Goal: Check status: Check status

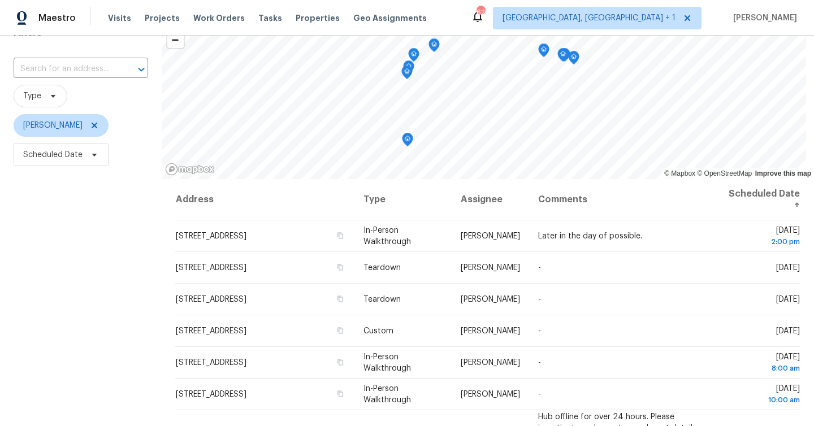
scroll to position [94, 0]
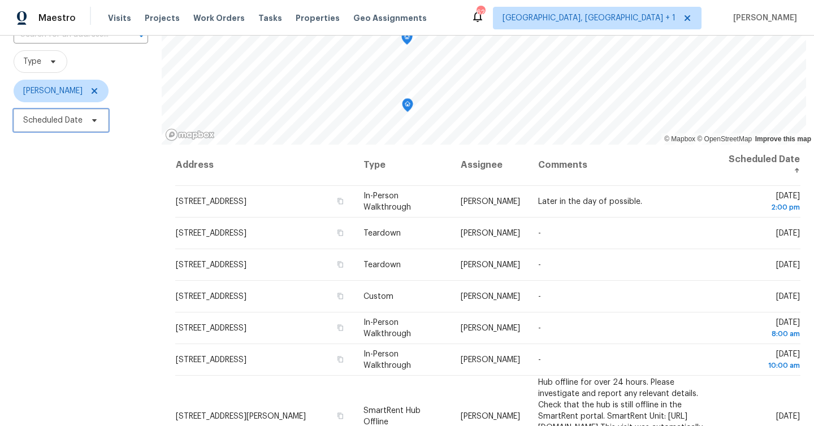
click at [90, 115] on span "Scheduled Date" at bounding box center [61, 120] width 95 height 23
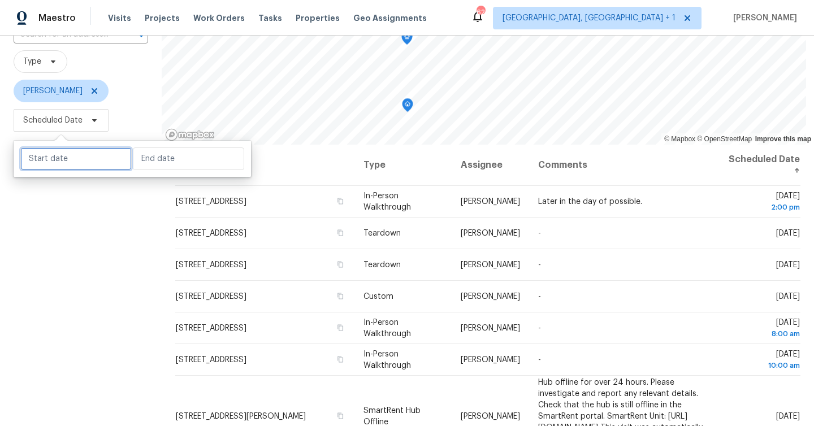
click at [99, 161] on input "text" at bounding box center [75, 158] width 111 height 23
select select "8"
select select "2025"
select select "9"
select select "2025"
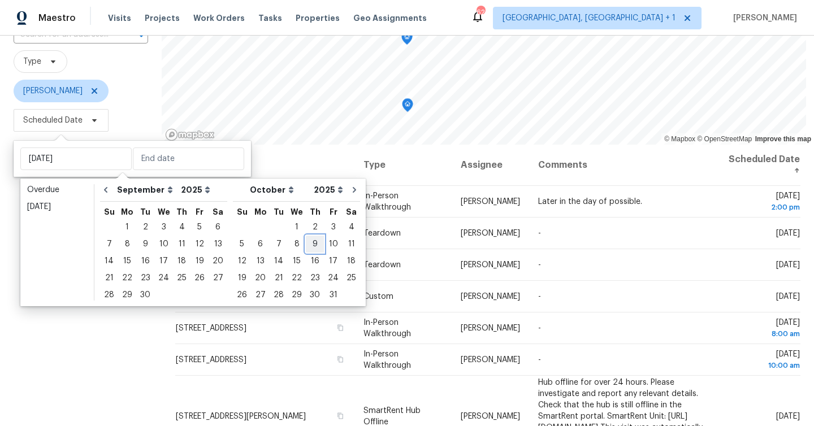
click at [308, 249] on div "9" at bounding box center [315, 244] width 18 height 16
type input "[DATE]"
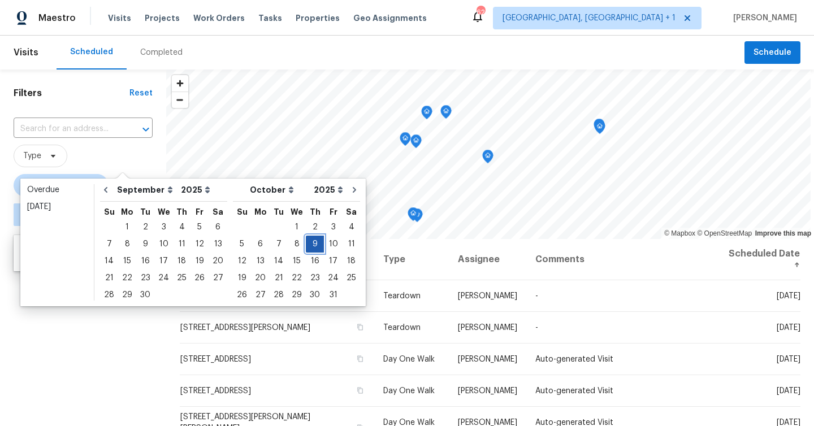
click at [308, 249] on div "9" at bounding box center [315, 244] width 18 height 16
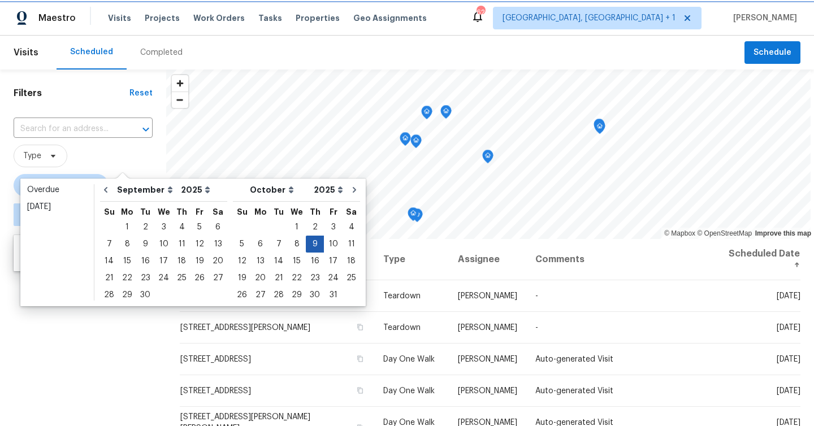
type input "[DATE]"
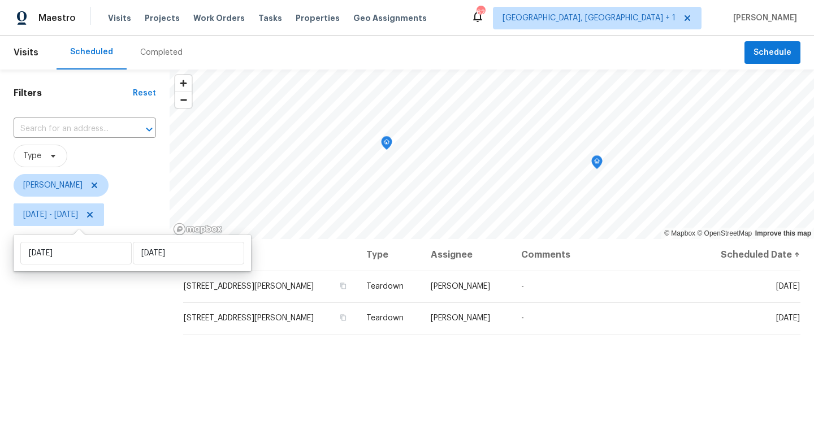
click at [128, 382] on div "Filters Reset ​ Type [PERSON_NAME] [DATE] - [DATE]" at bounding box center [84, 324] width 169 height 510
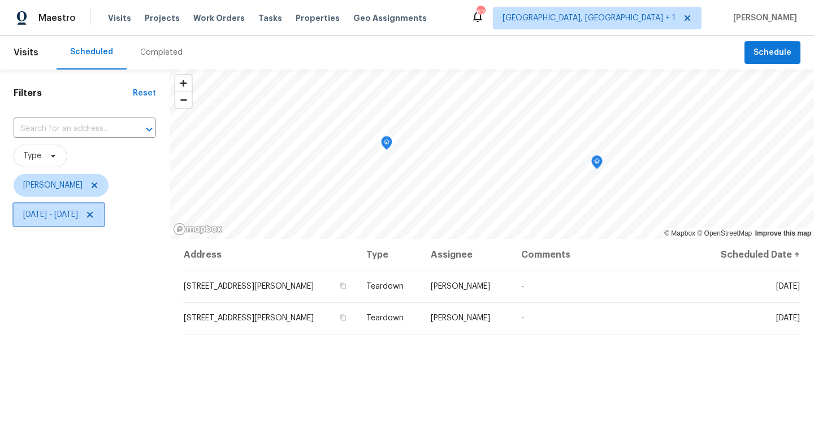
click at [94, 214] on icon at bounding box center [89, 214] width 9 height 9
